Goal: Information Seeking & Learning: Find specific fact

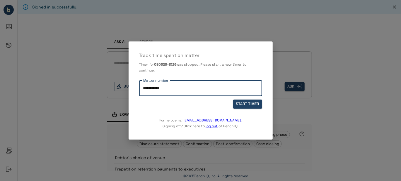
click at [250, 103] on button "START TIMER" at bounding box center [247, 104] width 29 height 9
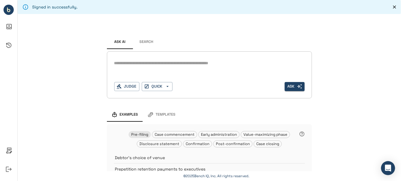
click at [143, 40] on button "Search" at bounding box center [146, 42] width 26 height 14
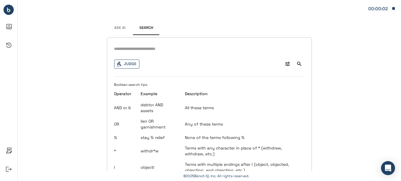
click at [126, 63] on button "Judge" at bounding box center [126, 64] width 25 height 9
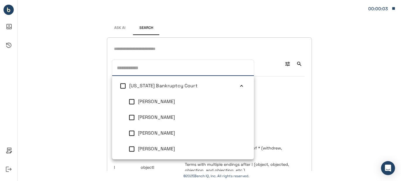
click at [238, 85] on icon at bounding box center [241, 86] width 6 height 6
click at [235, 98] on li "[US_STATE] Eastern Bankruptcy Court" at bounding box center [183, 102] width 142 height 16
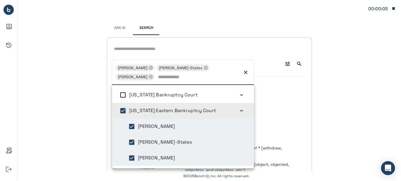
click at [238, 109] on icon at bounding box center [241, 111] width 6 height 6
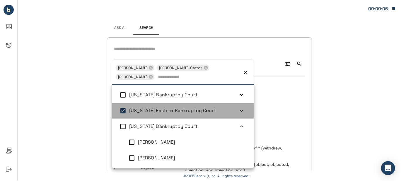
click at [240, 112] on icon at bounding box center [241, 111] width 3 height 2
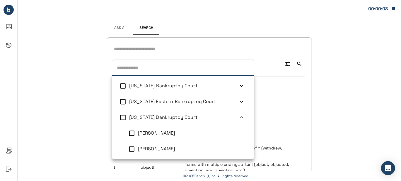
click at [238, 119] on icon at bounding box center [241, 118] width 6 height 6
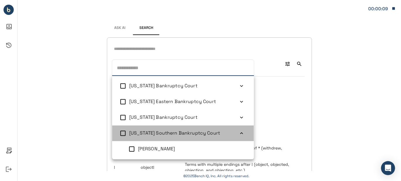
click at [240, 133] on icon at bounding box center [241, 134] width 3 height 2
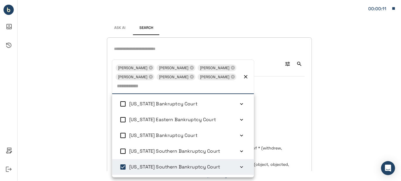
click at [123, 49] on input "text" at bounding box center [209, 49] width 190 height 8
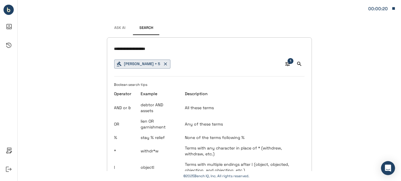
type input "**********"
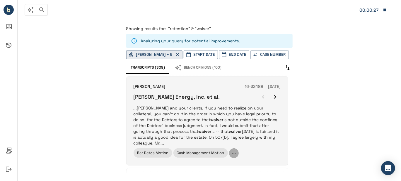
click at [234, 153] on icon "button" at bounding box center [234, 153] width 4 height 1
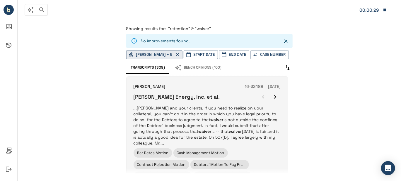
click at [226, 109] on p "...[PERSON_NAME] and your clients, if you need to realize on your collateral, y…" at bounding box center [206, 125] width 147 height 41
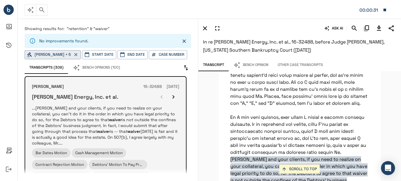
scroll to position [11299, 0]
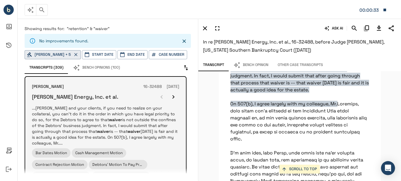
click at [173, 95] on icon "button" at bounding box center [173, 97] width 7 height 7
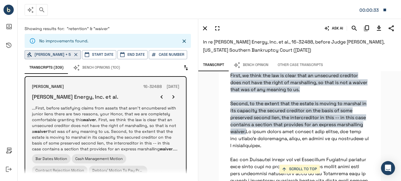
click at [173, 95] on icon "button" at bounding box center [173, 97] width 7 height 7
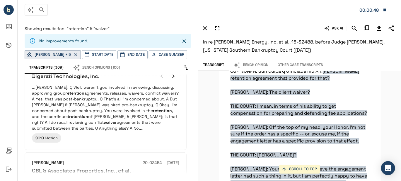
scroll to position [351, 0]
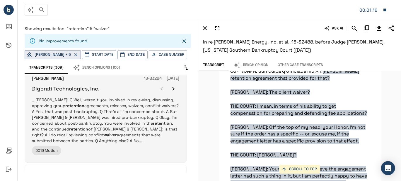
click at [172, 88] on icon "button" at bounding box center [173, 88] width 7 height 7
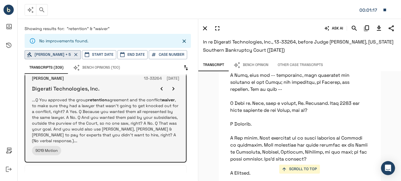
scroll to position [21719, 0]
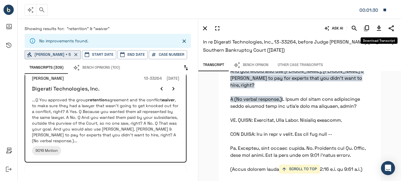
click at [381, 26] on icon "Download Transcript" at bounding box center [378, 28] width 7 height 7
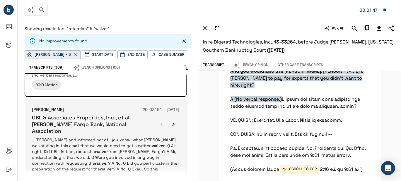
scroll to position [410, 0]
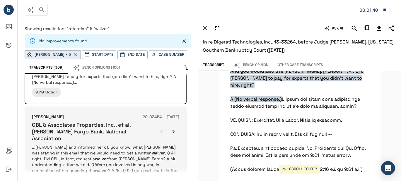
click at [174, 128] on icon "button" at bounding box center [173, 131] width 7 height 7
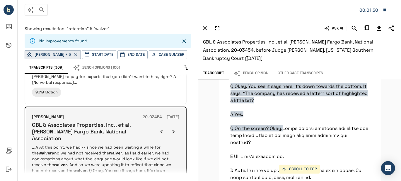
click at [174, 128] on icon "button" at bounding box center [173, 131] width 7 height 7
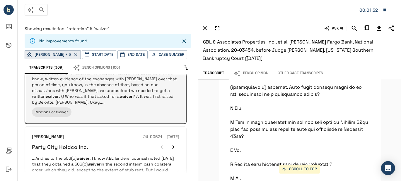
scroll to position [527, 0]
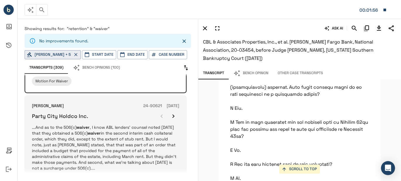
click at [172, 113] on icon "button" at bounding box center [173, 116] width 7 height 7
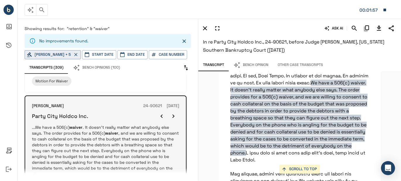
scroll to position [3319, 0]
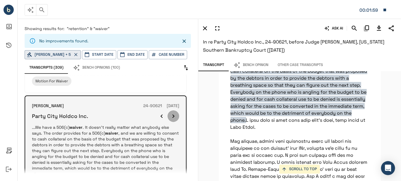
click at [172, 113] on icon "button" at bounding box center [173, 116] width 7 height 7
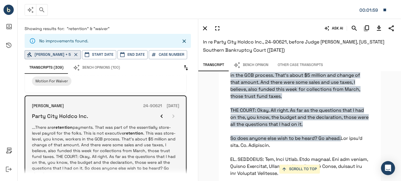
scroll to position [1101, 0]
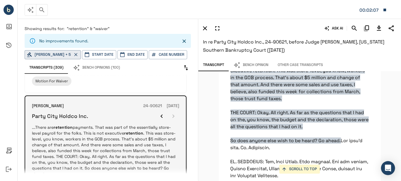
click at [171, 111] on div at bounding box center [167, 117] width 23 height 12
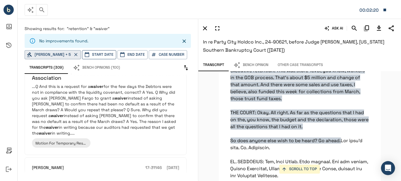
scroll to position [666, 0]
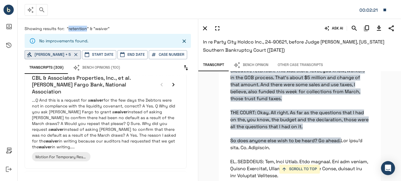
drag, startPoint x: 86, startPoint y: 29, endPoint x: 68, endPoint y: 30, distance: 18.8
click at [68, 30] on span ""retention" & "waiver"" at bounding box center [88, 28] width 43 height 5
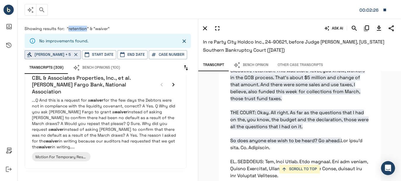
click at [80, 28] on span ""retention" & "waiver"" at bounding box center [88, 28] width 43 height 5
click at [85, 28] on span ""retention" & "waiver"" at bounding box center [88, 28] width 43 height 5
click at [86, 29] on span ""retention" & "waiver"" at bounding box center [88, 28] width 43 height 5
click at [87, 31] on span ""retention" & "waiver"" at bounding box center [88, 28] width 43 height 5
click at [85, 28] on span ""retention" & "waiver"" at bounding box center [88, 28] width 43 height 5
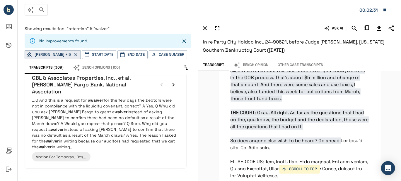
click at [87, 28] on span ""retention" & "waiver"" at bounding box center [88, 28] width 43 height 5
click at [86, 28] on span ""retention" & "waiver"" at bounding box center [88, 28] width 43 height 5
click at [86, 29] on span ""retention" & "waiver"" at bounding box center [88, 28] width 43 height 5
drag, startPoint x: 120, startPoint y: 31, endPoint x: 89, endPoint y: 29, distance: 31.4
click at [89, 29] on p "Showing results for: "retention" & "waiver"" at bounding box center [108, 29] width 166 height 6
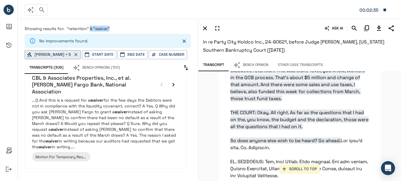
click at [120, 27] on p "Showing results for: "retention" & "waiver"" at bounding box center [108, 29] width 166 height 6
click at [114, 28] on p "Showing results for: "retention" & "waiver"" at bounding box center [108, 29] width 166 height 6
drag, startPoint x: 111, startPoint y: 28, endPoint x: 12, endPoint y: 27, distance: 99.8
click at [12, 27] on div "**********" at bounding box center [200, 90] width 401 height 181
drag, startPoint x: 12, startPoint y: 27, endPoint x: 7, endPoint y: 8, distance: 19.3
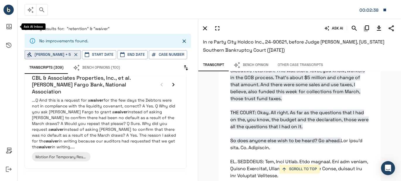
click at [7, 8] on g "Bench IQ" at bounding box center [9, 10] width 10 height 10
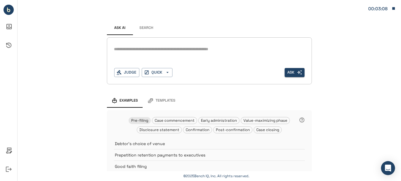
click at [148, 28] on button "Search" at bounding box center [146, 28] width 26 height 14
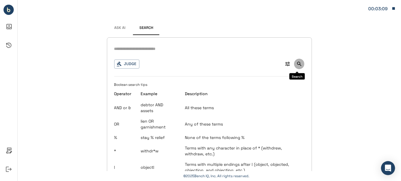
click at [297, 62] on icon "Search" at bounding box center [299, 64] width 6 height 6
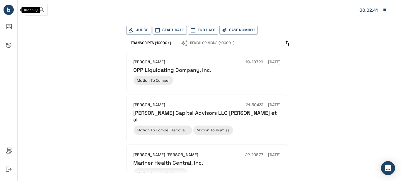
click at [10, 6] on circle "Bench IQ" at bounding box center [9, 10] width 10 height 10
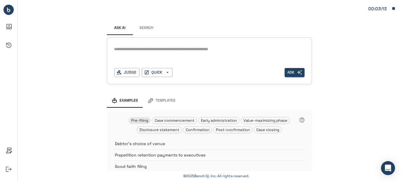
click at [146, 30] on button "Search" at bounding box center [146, 28] width 26 height 14
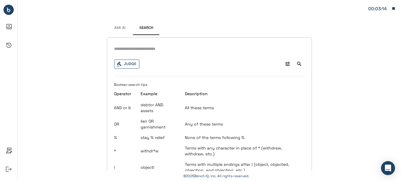
click at [128, 63] on button "Judge" at bounding box center [126, 64] width 25 height 9
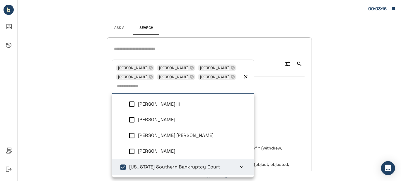
scroll to position [2, 0]
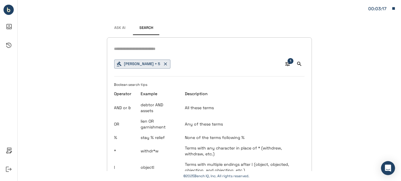
click at [123, 50] on input "text" at bounding box center [209, 49] width 190 height 8
type input "*"
type input "**********"
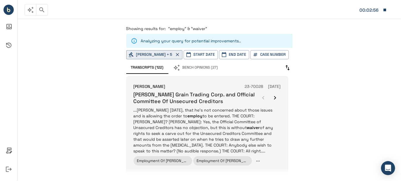
click at [212, 116] on p "...[PERSON_NAME] [DATE], that he's not concerned about those issues and is allo…" at bounding box center [206, 130] width 147 height 47
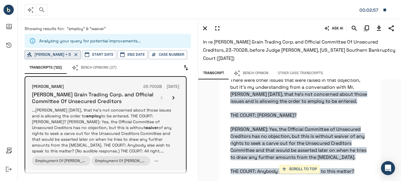
scroll to position [160, 0]
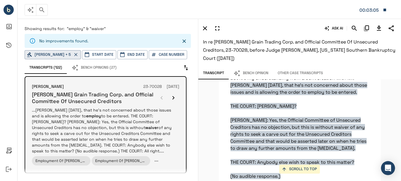
click at [171, 96] on icon "button" at bounding box center [173, 98] width 7 height 7
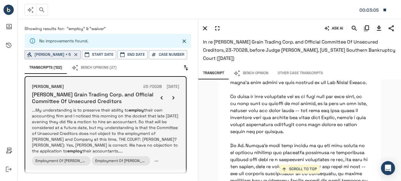
scroll to position [785, 0]
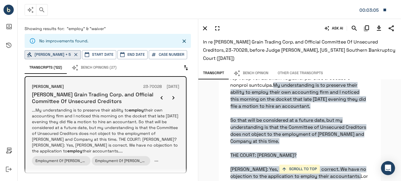
click at [171, 96] on icon "button" at bounding box center [173, 98] width 7 height 7
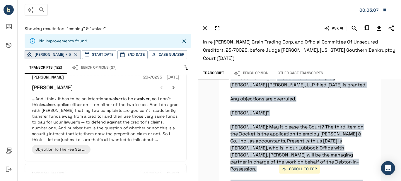
scroll to position [117, 0]
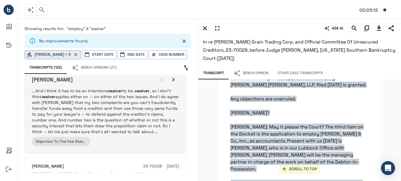
click at [173, 76] on icon "button" at bounding box center [173, 79] width 7 height 7
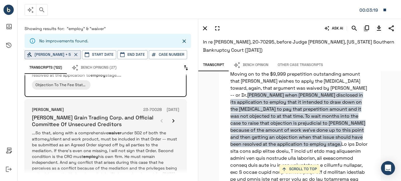
scroll to position [176, 0]
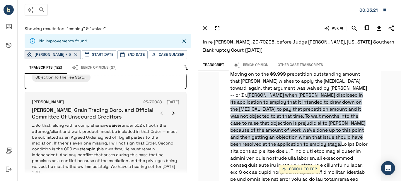
click at [171, 110] on icon "button" at bounding box center [173, 113] width 7 height 7
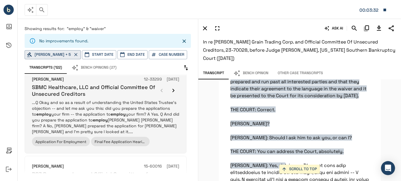
scroll to position [293, 0]
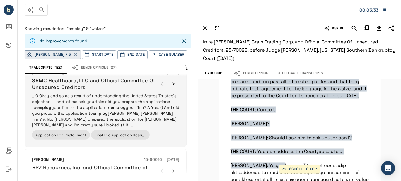
click at [146, 106] on p "...Q Okay and so as a result of understanding the United States Trustee’s objec…" at bounding box center [105, 110] width 147 height 35
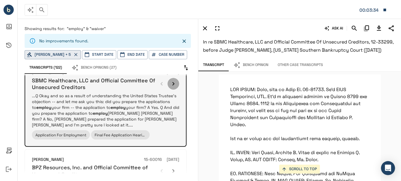
click at [174, 80] on icon "button" at bounding box center [173, 83] width 7 height 7
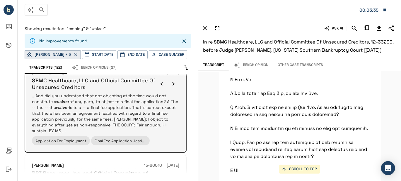
scroll to position [21870, 0]
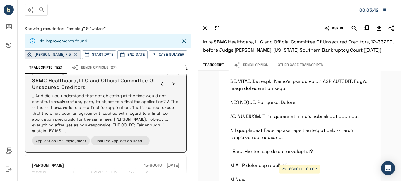
click at [174, 80] on icon "button" at bounding box center [173, 83] width 7 height 7
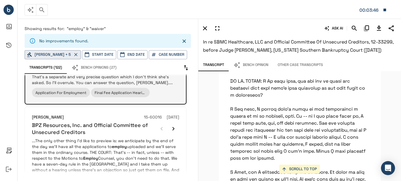
scroll to position [351, 0]
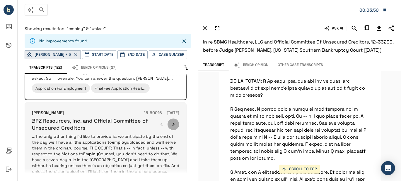
click at [174, 121] on icon "button" at bounding box center [173, 124] width 7 height 7
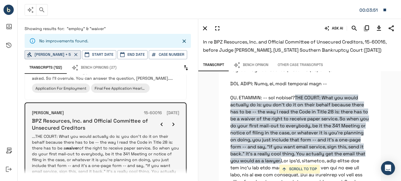
scroll to position [2473, 0]
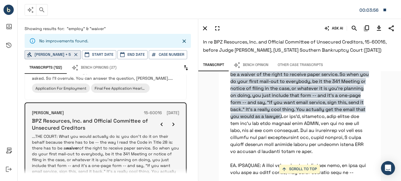
click at [172, 121] on icon "button" at bounding box center [173, 124] width 7 height 7
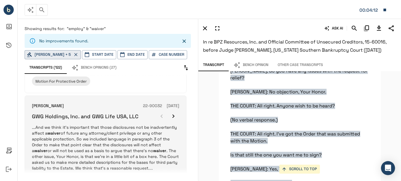
scroll to position [878, 0]
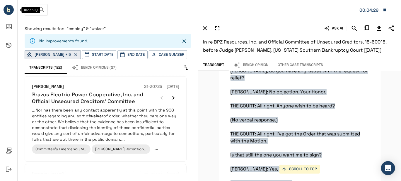
click at [10, 11] on icon "Bench IQ" at bounding box center [8, 10] width 3 height 3
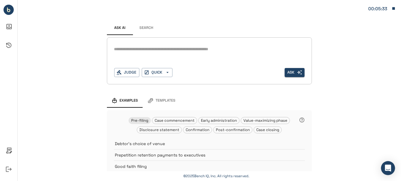
click at [145, 28] on button "Search" at bounding box center [146, 28] width 26 height 14
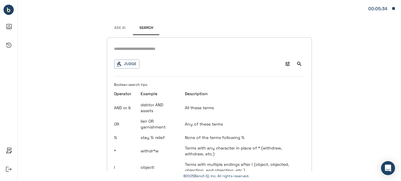
click at [116, 49] on input "text" at bounding box center [209, 49] width 190 height 8
type input "**********"
click at [298, 63] on icon "Search" at bounding box center [299, 64] width 6 height 6
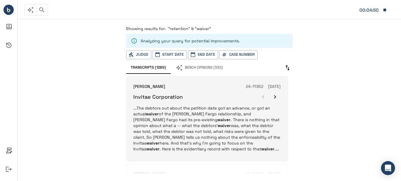
click at [182, 119] on p "...The debtors out about the petition date got an advance, or got an actual wai…" at bounding box center [206, 128] width 147 height 47
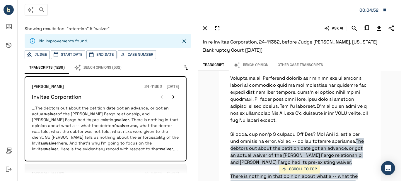
scroll to position [11176, 0]
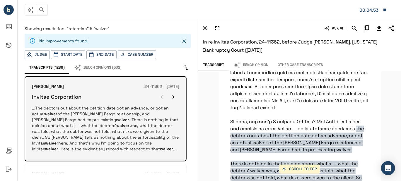
click at [172, 95] on icon "button" at bounding box center [173, 97] width 7 height 7
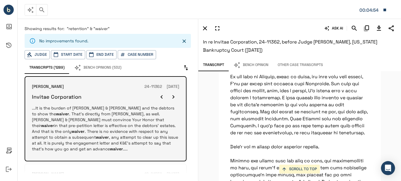
scroll to position [11566, 0]
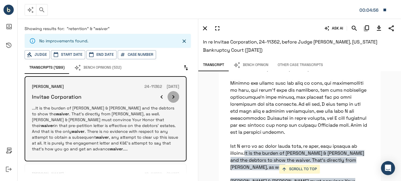
click at [172, 95] on icon "button" at bounding box center [173, 97] width 7 height 7
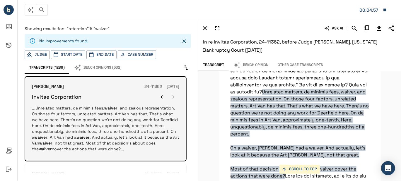
scroll to position [8094, 0]
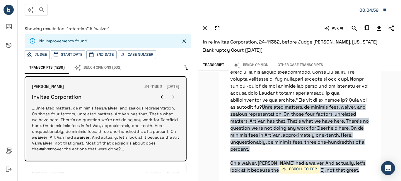
click at [172, 95] on div at bounding box center [167, 97] width 23 height 12
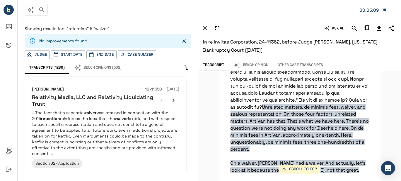
scroll to position [176, 0]
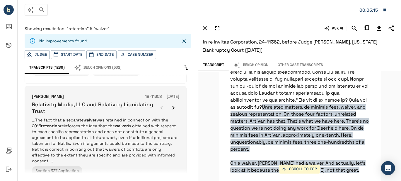
click at [116, 133] on p "...The fact that a separate waiver was retained in connection with the 2015 ret…" at bounding box center [105, 140] width 147 height 47
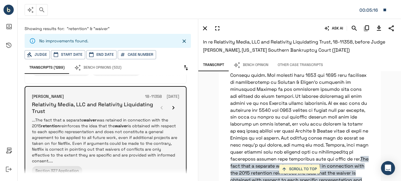
scroll to position [25802, 0]
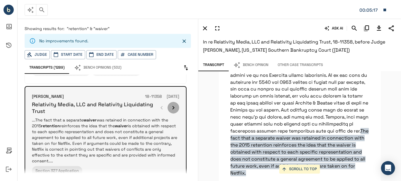
click at [171, 105] on icon "button" at bounding box center [173, 107] width 7 height 7
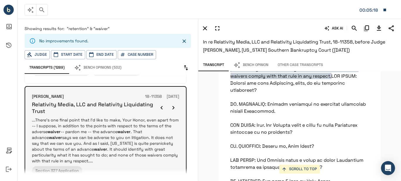
scroll to position [8596, 0]
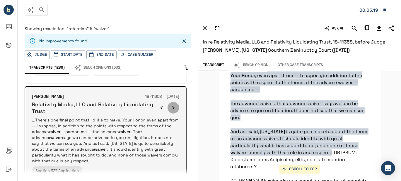
click at [171, 105] on icon "button" at bounding box center [173, 107] width 7 height 7
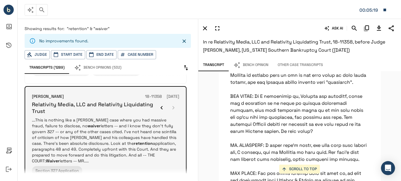
scroll to position [3776, 0]
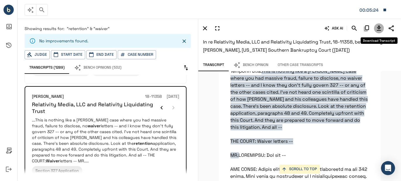
click at [380, 27] on icon "Download Transcript" at bounding box center [379, 28] width 4 height 5
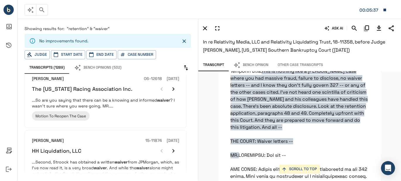
scroll to position [527, 0]
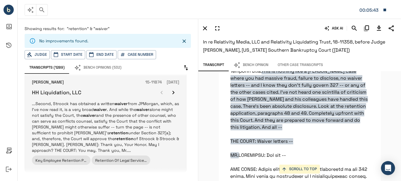
click at [129, 134] on p "...Second, [PERSON_NAME] has obtained a written waiver from JPMorgan, which, as…" at bounding box center [105, 127] width 147 height 53
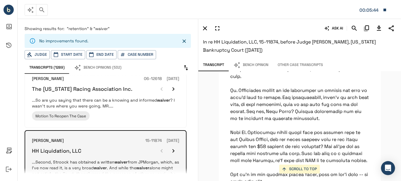
scroll to position [13069, 0]
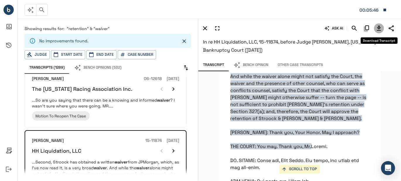
click at [379, 28] on icon "Download Transcript" at bounding box center [379, 28] width 4 height 5
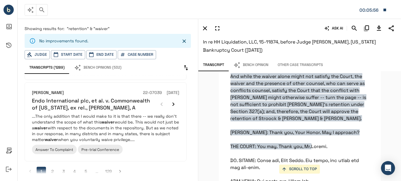
scroll to position [805, 0]
click at [47, 166] on li "2" at bounding box center [52, 170] width 11 height 9
click at [54, 166] on button "2" at bounding box center [52, 170] width 9 height 9
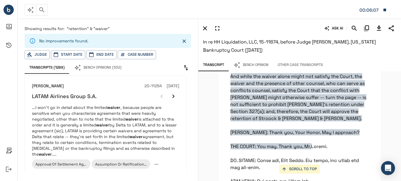
scroll to position [468, 0]
